Goal: Task Accomplishment & Management: Complete application form

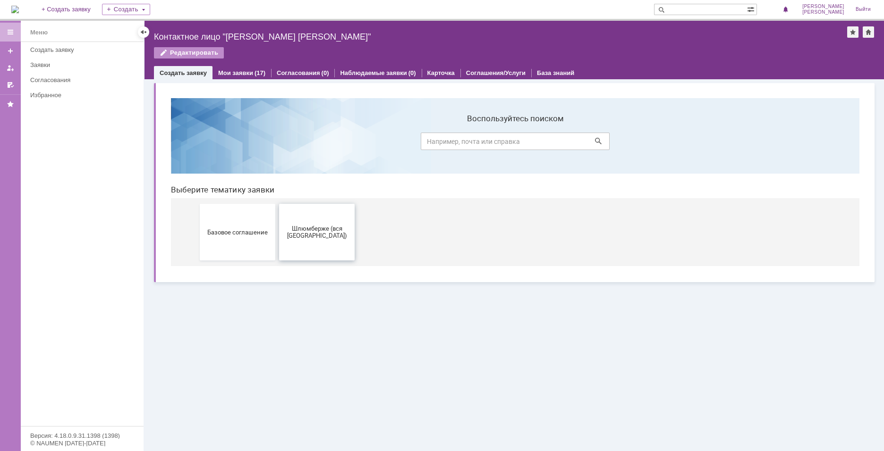
click at [292, 235] on span "Шлюмберже (вся [GEOGRAPHIC_DATA])" at bounding box center [317, 232] width 70 height 14
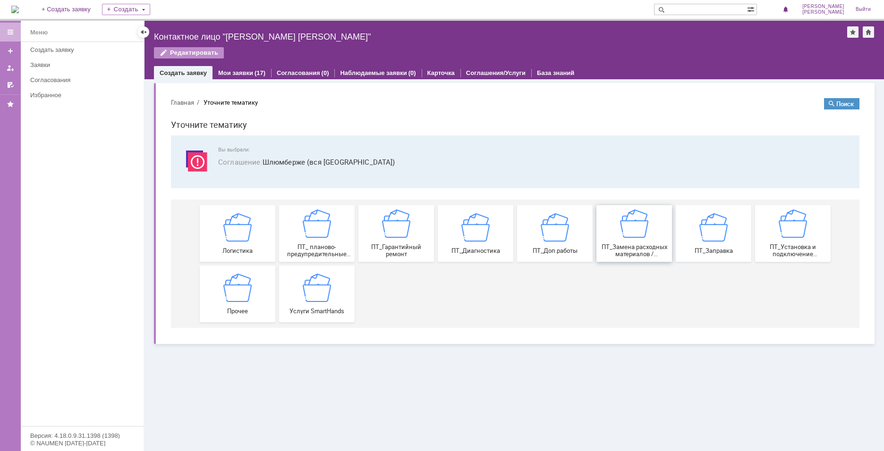
click at [610, 244] on span "ПТ_Замена расходных материалов / ресурсных деталей" at bounding box center [634, 251] width 70 height 14
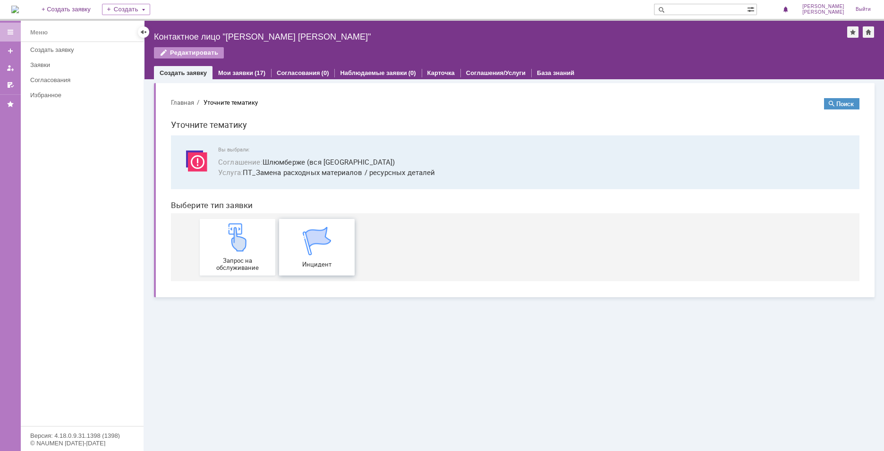
click at [300, 255] on div "Инцидент" at bounding box center [317, 247] width 70 height 41
click at [252, 76] on div "Мои заявки (17)" at bounding box center [241, 73] width 47 height 6
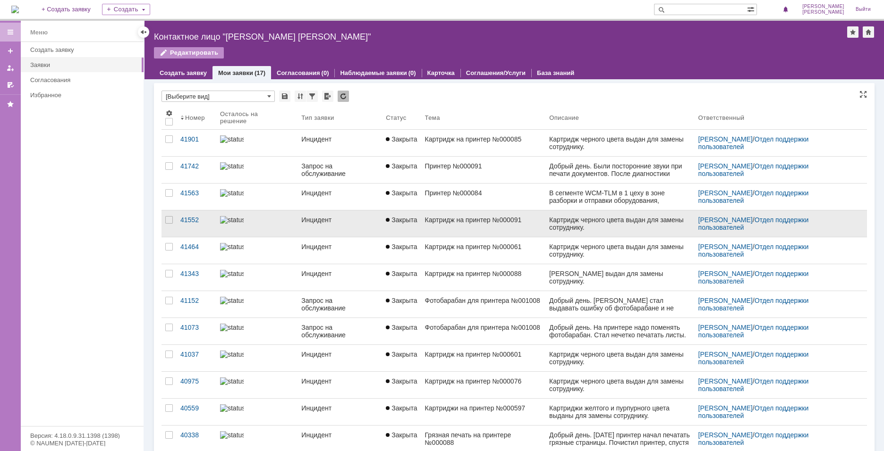
click at [252, 219] on div at bounding box center [257, 220] width 74 height 8
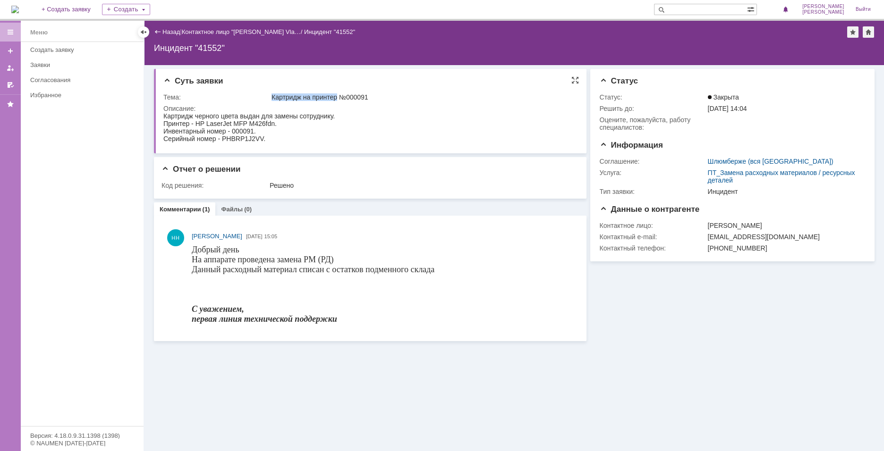
drag, startPoint x: 267, startPoint y: 96, endPoint x: 339, endPoint y: 98, distance: 71.8
click at [339, 98] on tr "Тема: Картридж на принтер №000091" at bounding box center [368, 97] width 411 height 11
copy tr "Картридж на принтер"
drag, startPoint x: 281, startPoint y: 140, endPoint x: 158, endPoint y: 123, distance: 124.9
click at [163, 123] on html "Картридж черного цвета выдан для замены сотруднику. Принтер - HP LaserJet MFP M…" at bounding box center [368, 127] width 411 height 30
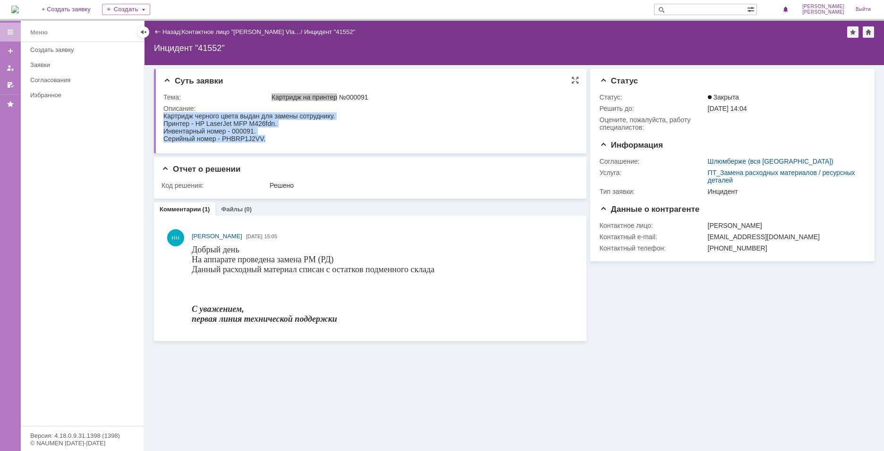
copy body "Картридж черного цвета выдан для замены сотруднику. Принтер - HP LaserJet MFP M…"
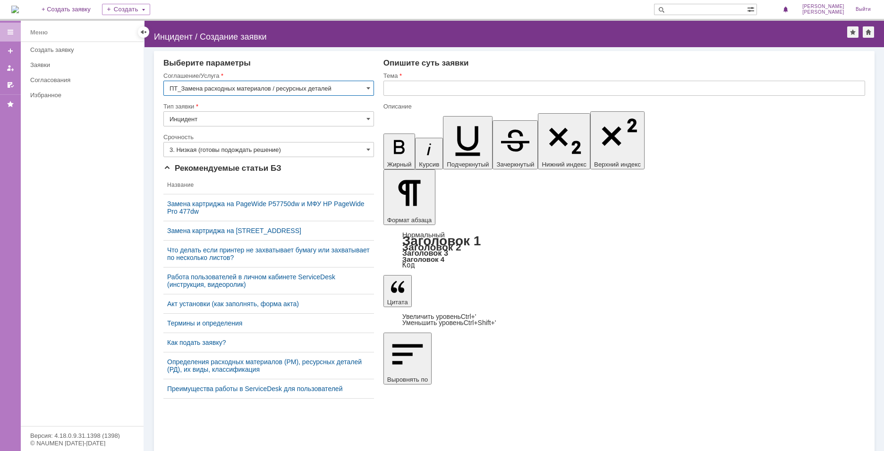
click at [405, 85] on input "text" at bounding box center [624, 88] width 482 height 15
paste input "Картридж на принтер"
click at [404, 89] on input "Картридж на принтер" at bounding box center [624, 88] width 482 height 15
click at [453, 86] on input "Картридж на принтер" at bounding box center [624, 88] width 482 height 15
click at [488, 86] on input "Картридж на принтер №" at bounding box center [624, 88] width 482 height 15
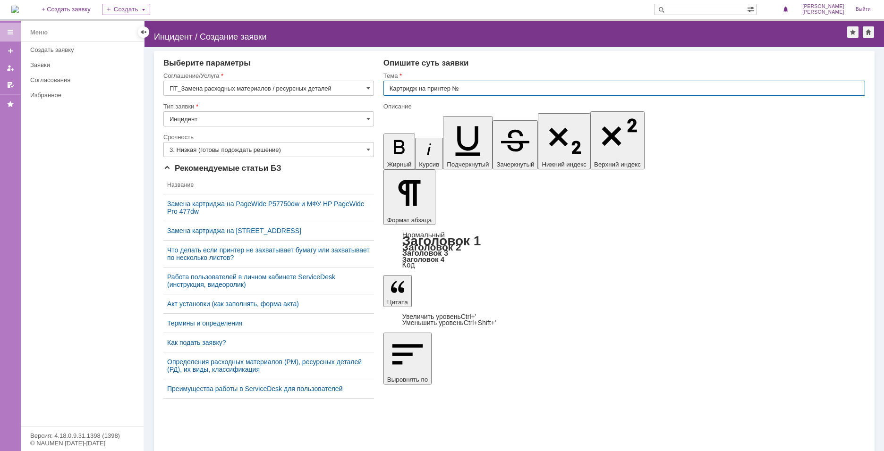
paste input "000601"
type input "Картридж на принтер №000601"
drag, startPoint x: 447, startPoint y: 2905, endPoint x: 426, endPoint y: 2905, distance: 20.8
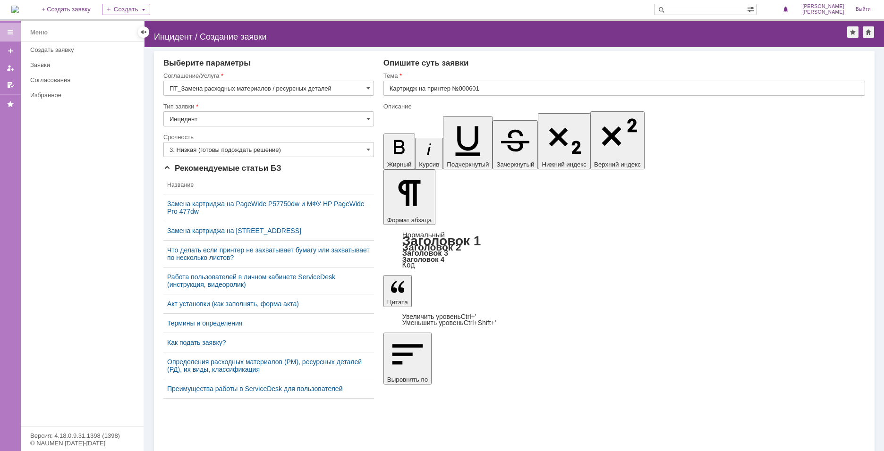
drag, startPoint x: 503, startPoint y: 2913, endPoint x: 427, endPoint y: 2911, distance: 76.1
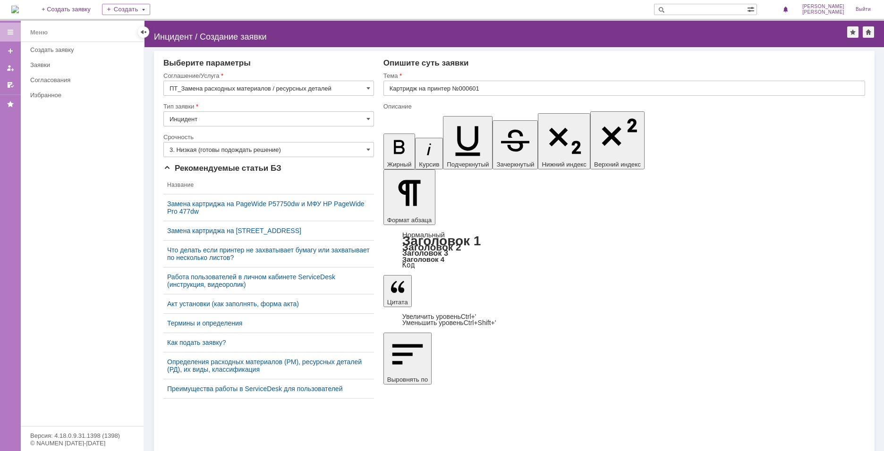
drag, startPoint x: 492, startPoint y: 2930, endPoint x: 451, endPoint y: 2927, distance: 40.7
click at [486, 88] on input "Картридж на принтер №000601" at bounding box center [624, 88] width 482 height 15
drag, startPoint x: 486, startPoint y: 88, endPoint x: 472, endPoint y: 87, distance: 14.2
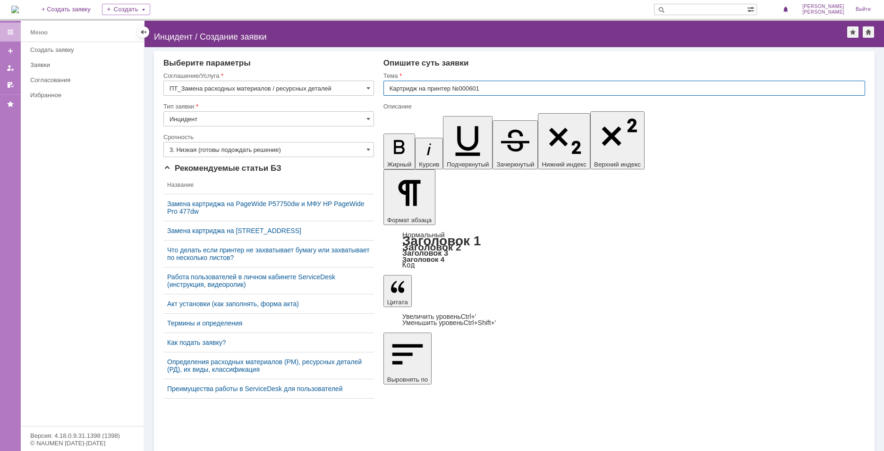
click at [472, 87] on input "Картридж на принтер №000601" at bounding box center [624, 88] width 482 height 15
drag, startPoint x: 482, startPoint y: 2920, endPoint x: 461, endPoint y: 2921, distance: 21.3
